Goal: Transaction & Acquisition: Subscribe to service/newsletter

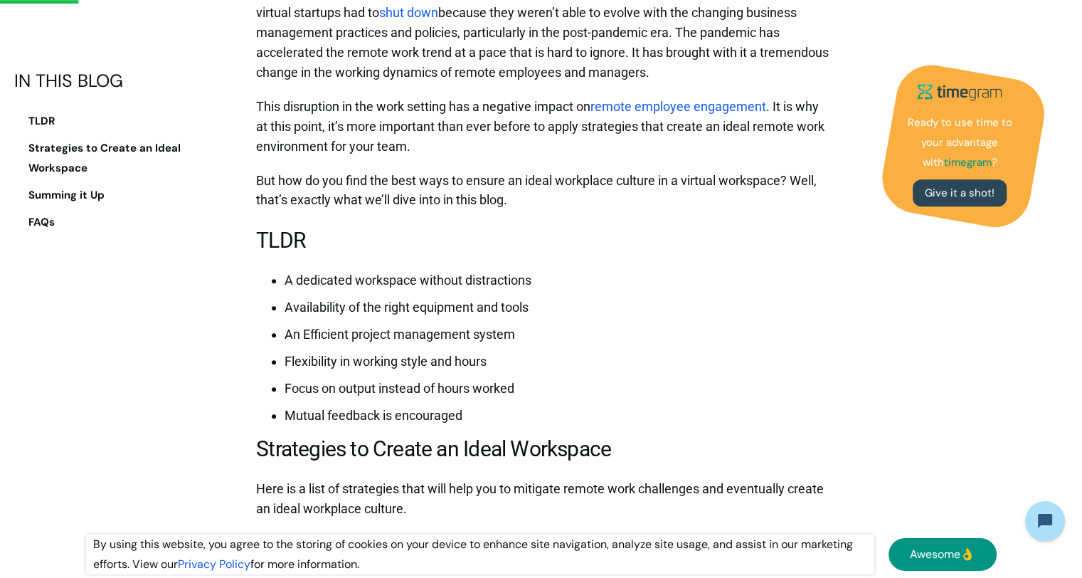
scroll to position [925, 0]
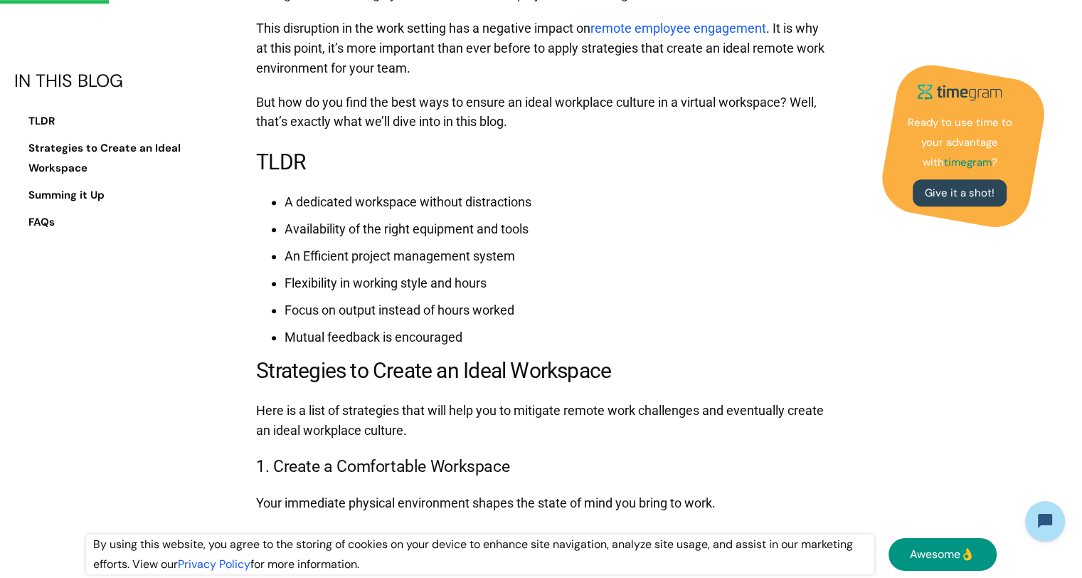
click at [933, 203] on link "Give it a shot!" at bounding box center [960, 193] width 94 height 27
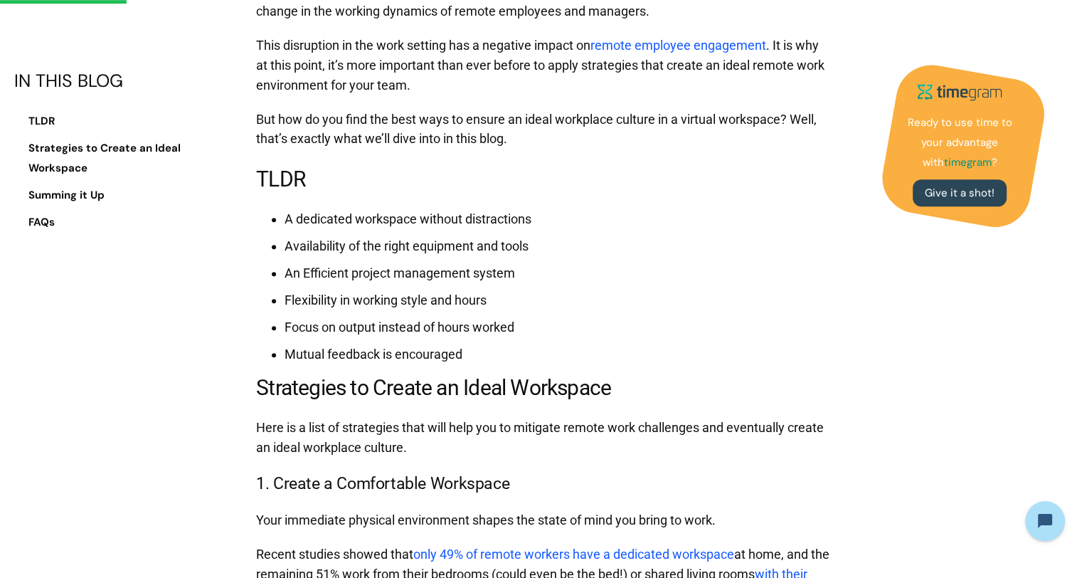
scroll to position [924, 0]
